Goal: Information Seeking & Learning: Compare options

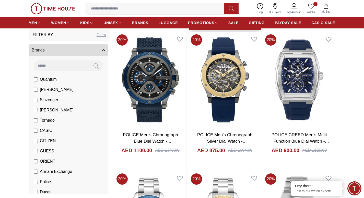
scroll to position [460, 0]
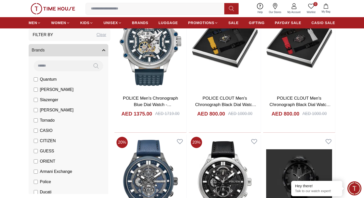
scroll to position [1304, 0]
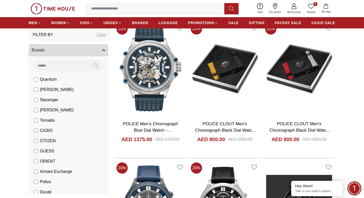
click at [149, 96] on img at bounding box center [151, 68] width 72 height 95
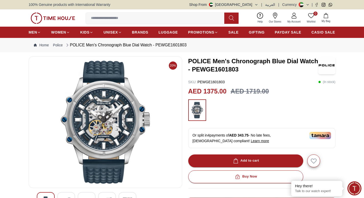
scroll to position [102, 0]
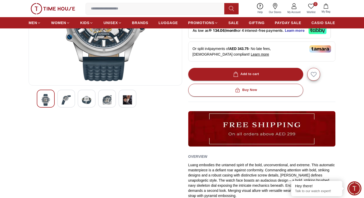
click at [56, 100] on div at bounding box center [105, 99] width 137 height 18
click at [64, 99] on img at bounding box center [66, 100] width 9 height 12
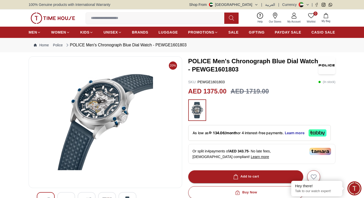
scroll to position [51, 0]
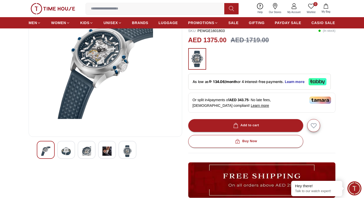
click at [80, 153] on div at bounding box center [87, 150] width 18 height 18
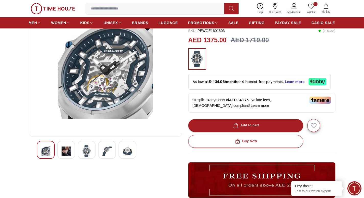
click at [98, 147] on div at bounding box center [107, 150] width 18 height 18
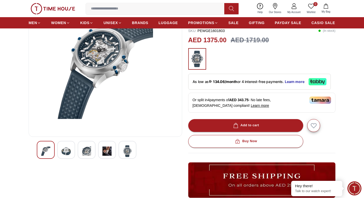
click at [114, 147] on div at bounding box center [107, 150] width 18 height 18
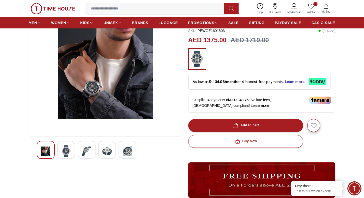
click at [128, 151] on img at bounding box center [127, 151] width 9 height 12
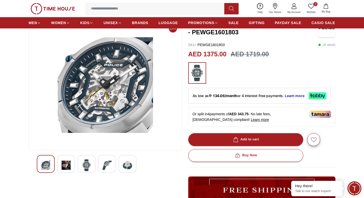
scroll to position [26, 0]
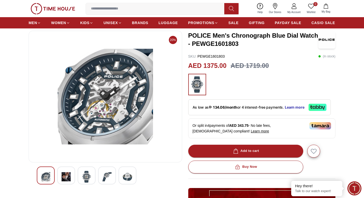
click at [125, 176] on img at bounding box center [127, 177] width 9 height 12
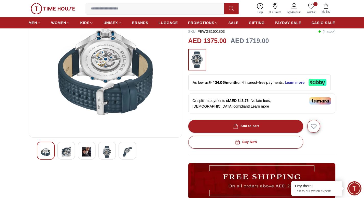
scroll to position [102, 0]
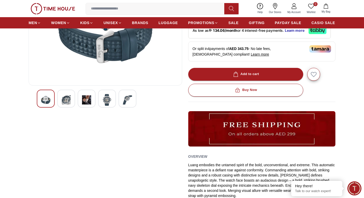
click at [113, 99] on div at bounding box center [107, 99] width 18 height 18
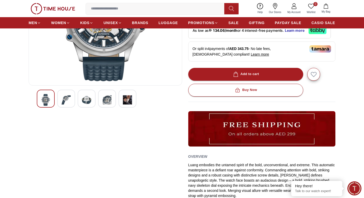
click at [129, 102] on img at bounding box center [127, 100] width 9 height 12
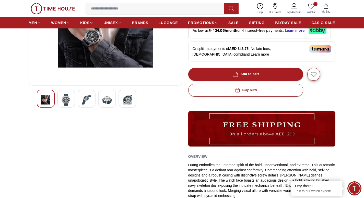
click at [128, 104] on img at bounding box center [127, 100] width 9 height 12
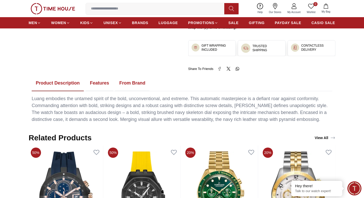
scroll to position [162, 0]
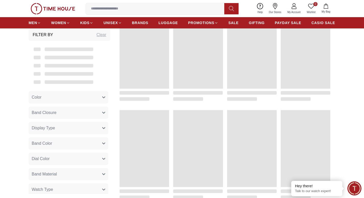
scroll to position [467, 0]
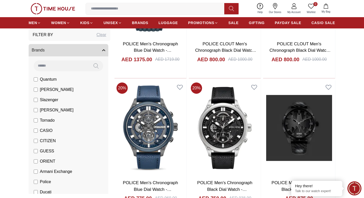
scroll to position [1440, 0]
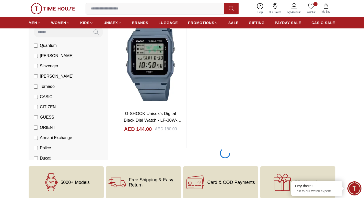
scroll to position [1926, 0]
